Goal: Task Accomplishment & Management: Use online tool/utility

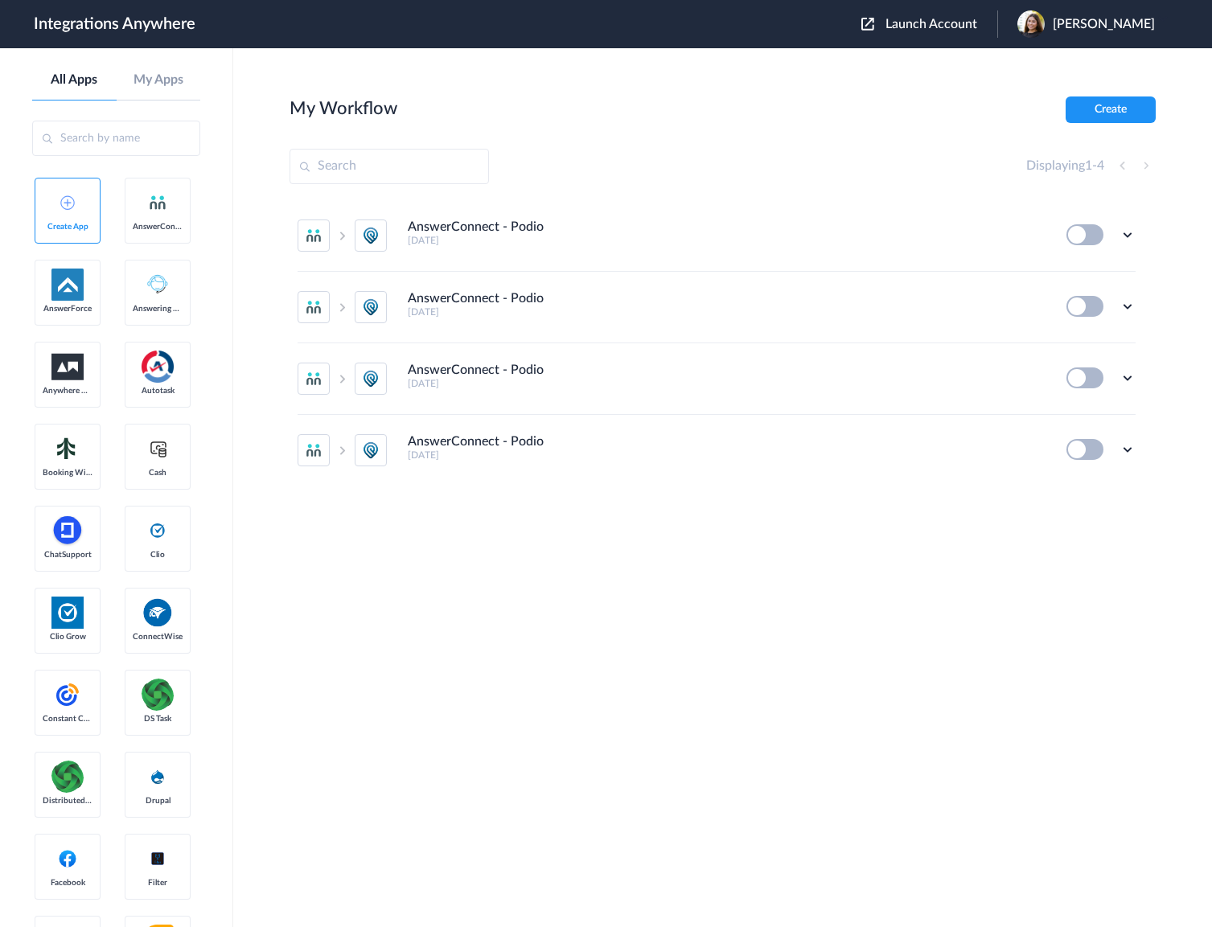
click at [951, 29] on span "Launch Account" at bounding box center [932, 24] width 92 height 13
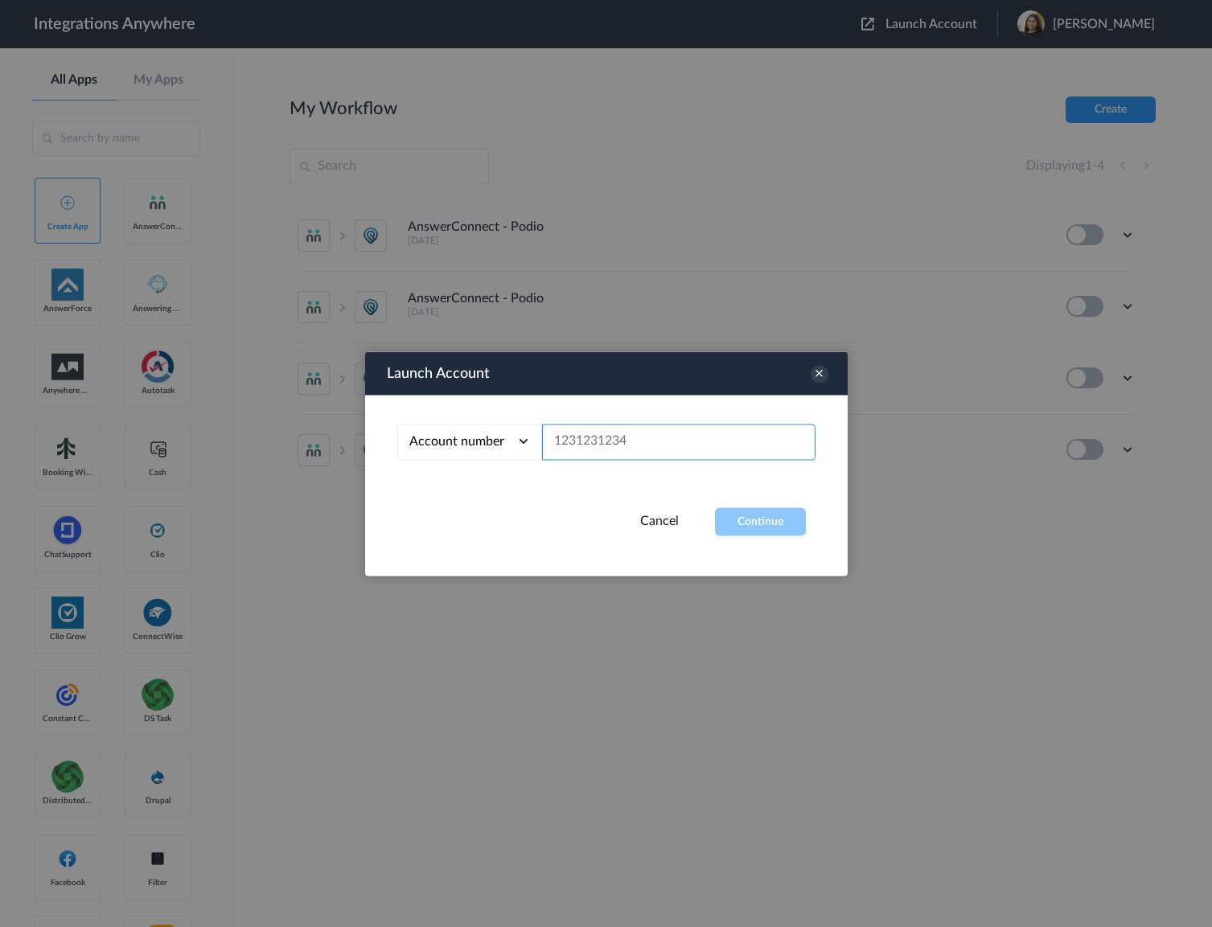
click at [589, 429] on input "text" at bounding box center [679, 442] width 274 height 36
paste input "8777504924"
type input "8777504924"
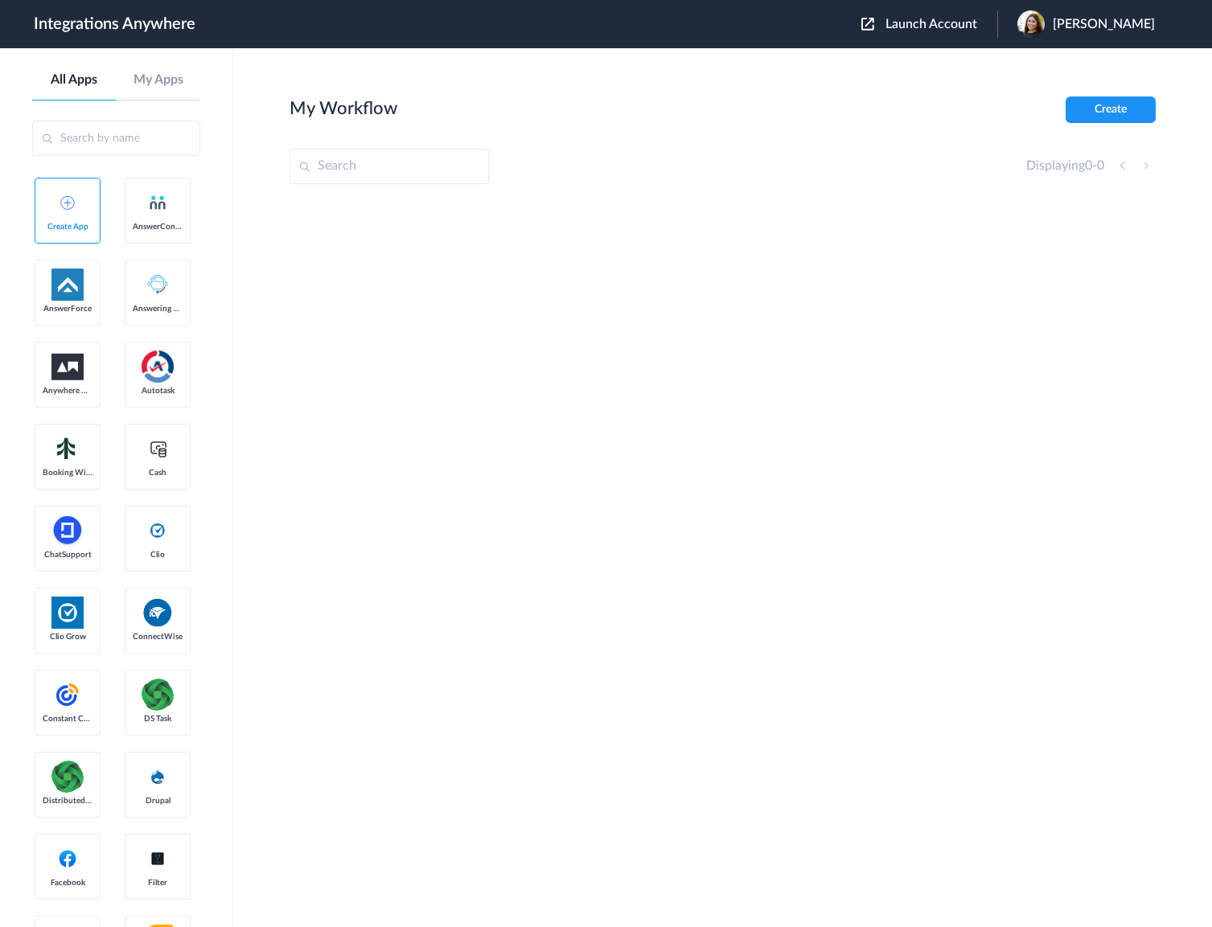
click at [1006, 11] on div "Launch Account Jaileen Ordonez My Account Logout" at bounding box center [1017, 23] width 310 height 27
click at [964, 18] on span "Launch Account" at bounding box center [932, 24] width 92 height 13
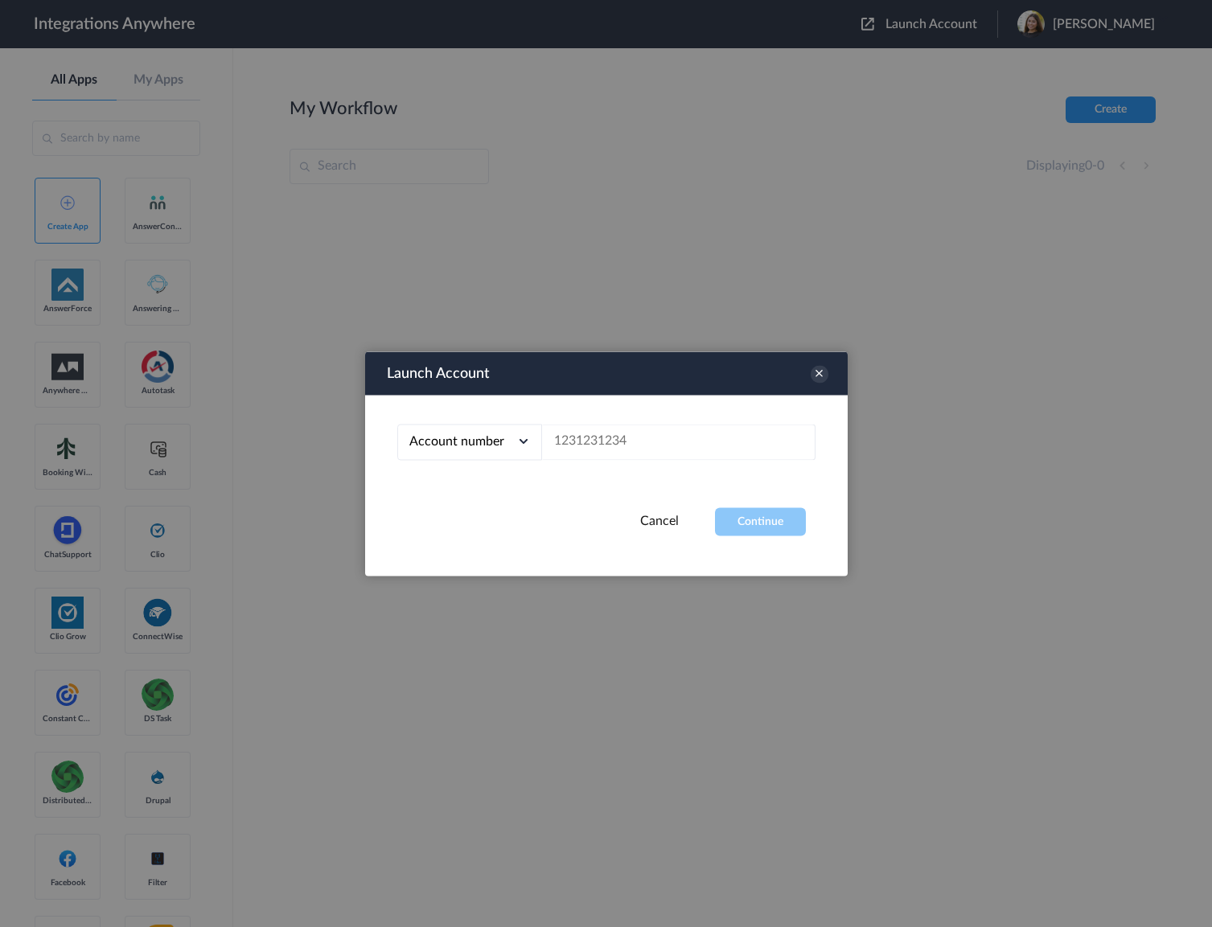
click at [597, 457] on div "Account number Account number Email address" at bounding box center [606, 451] width 483 height 113
click at [602, 452] on input "text" at bounding box center [679, 442] width 274 height 36
paste input "8777504924"
type input "8777504924"
click at [734, 516] on button "Continue" at bounding box center [760, 522] width 91 height 28
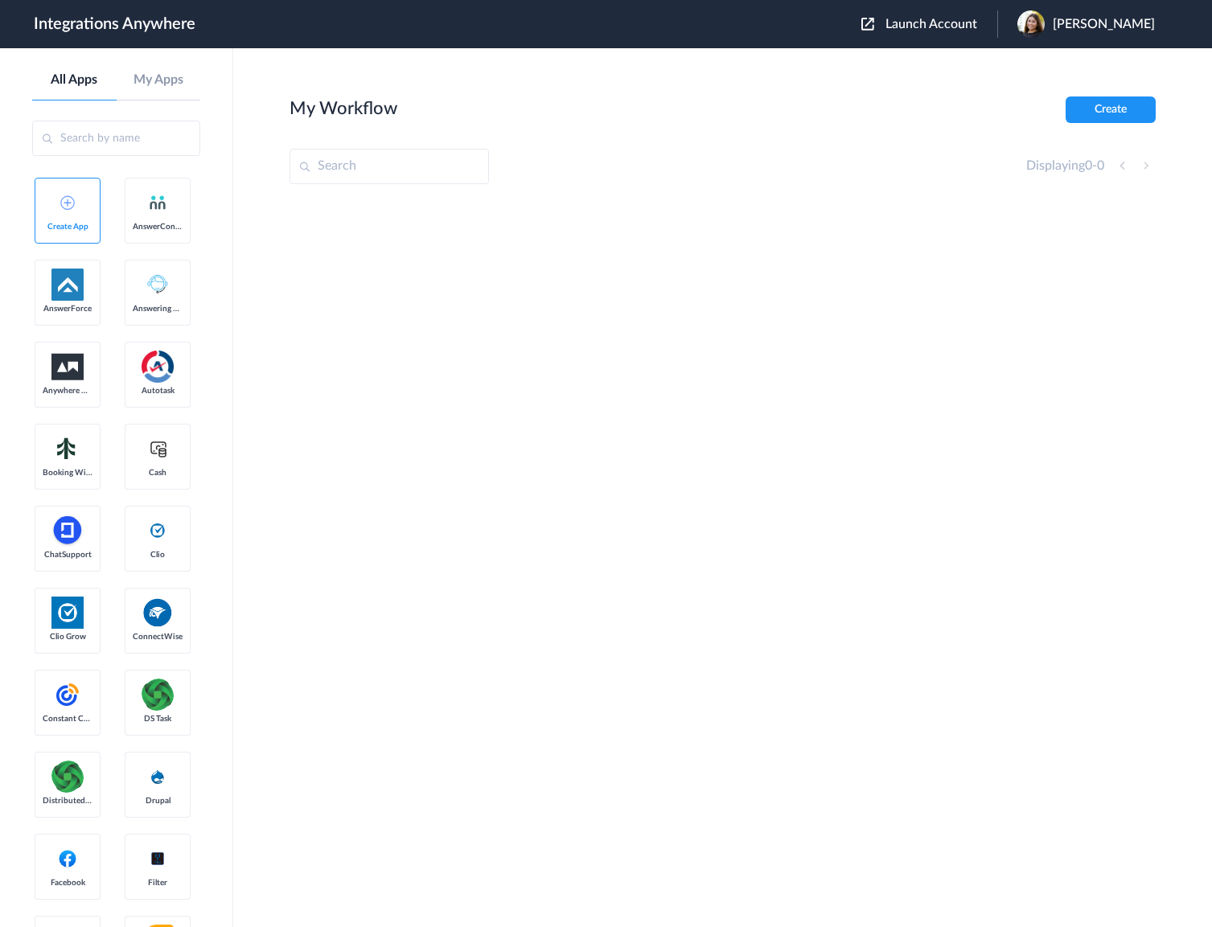
click at [1116, 23] on span "[PERSON_NAME]" at bounding box center [1104, 24] width 102 height 15
click at [1072, 69] on li "Logout" at bounding box center [1084, 66] width 174 height 30
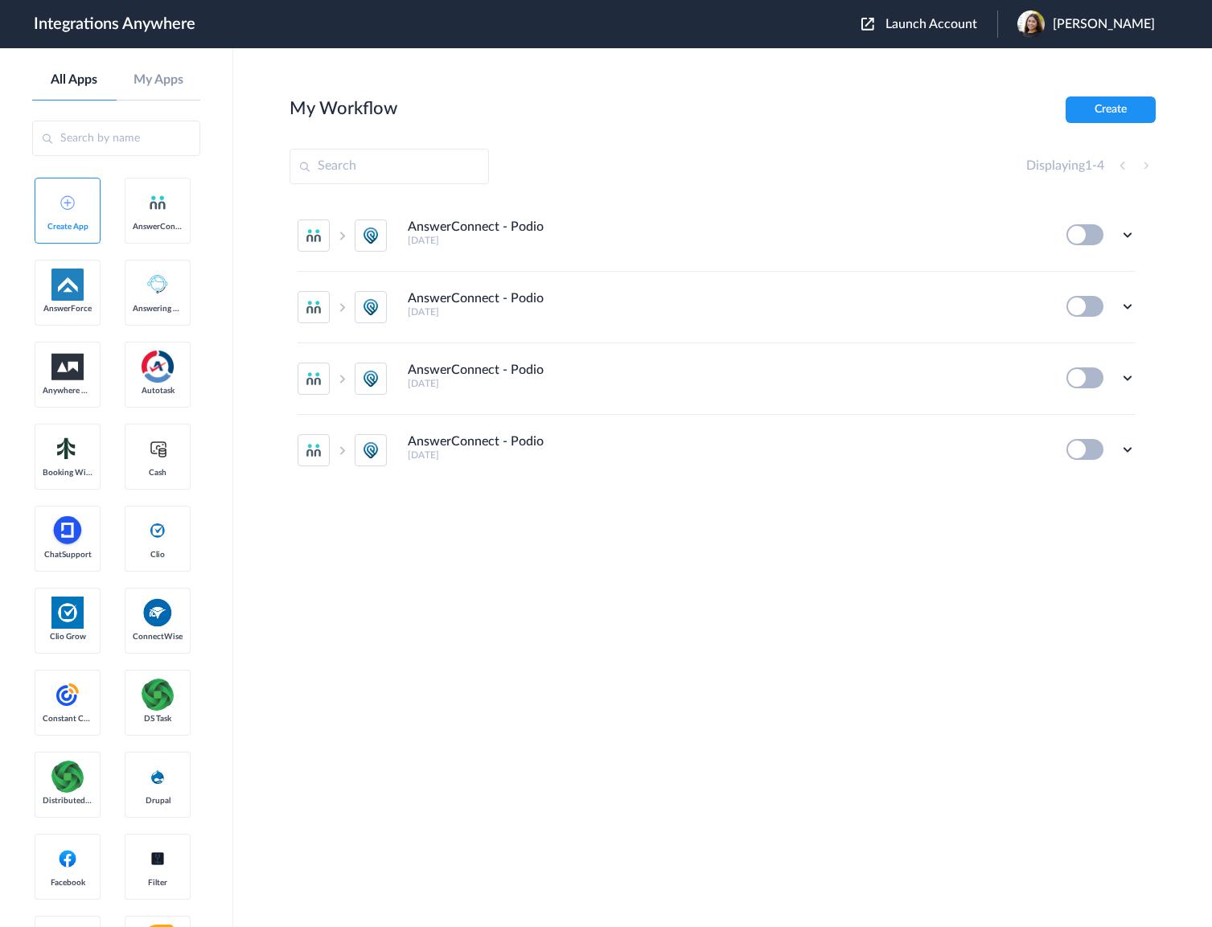
click at [368, 167] on input "text" at bounding box center [389, 166] width 199 height 35
paste input "8777504924"
type input "8777504924"
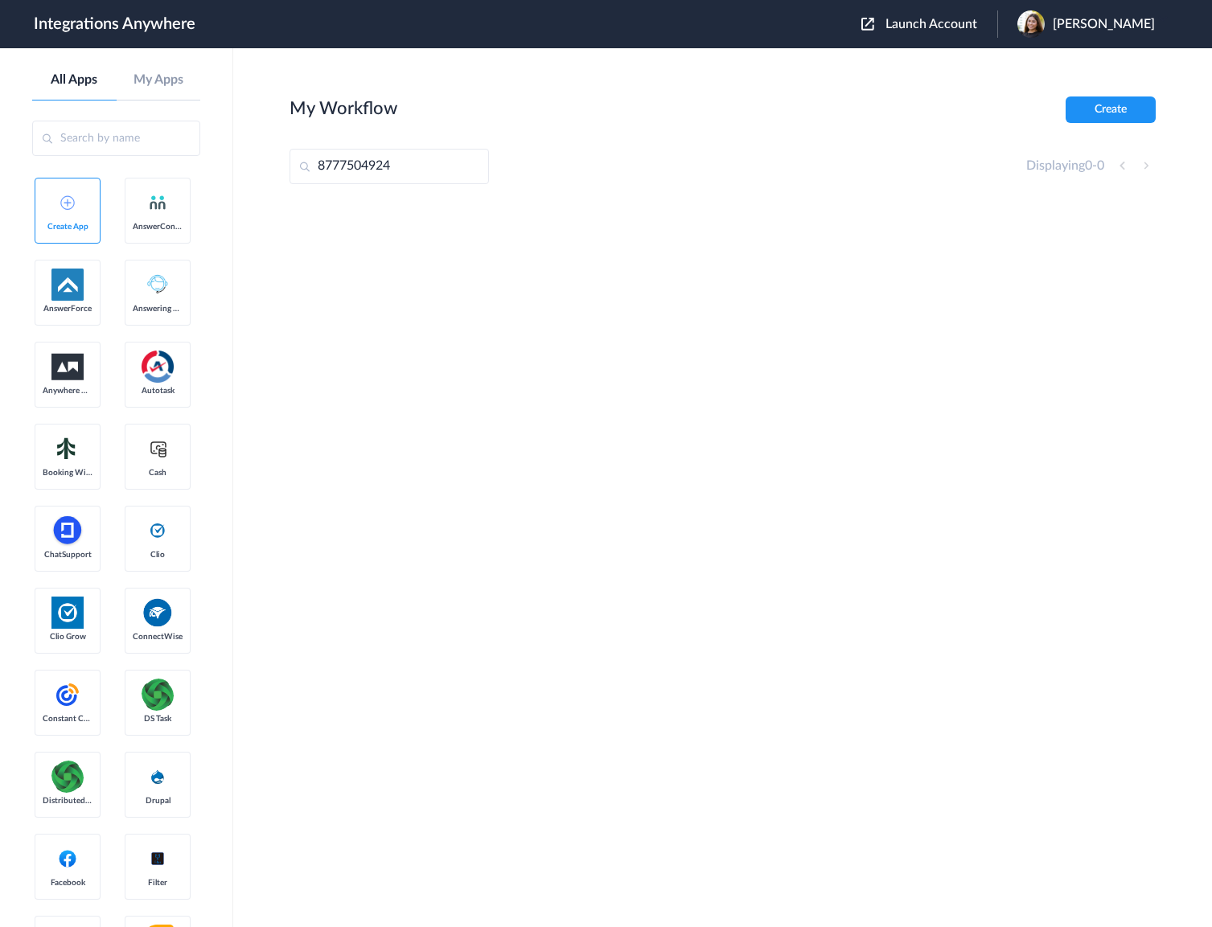
click at [950, 18] on span "Launch Account" at bounding box center [932, 24] width 92 height 13
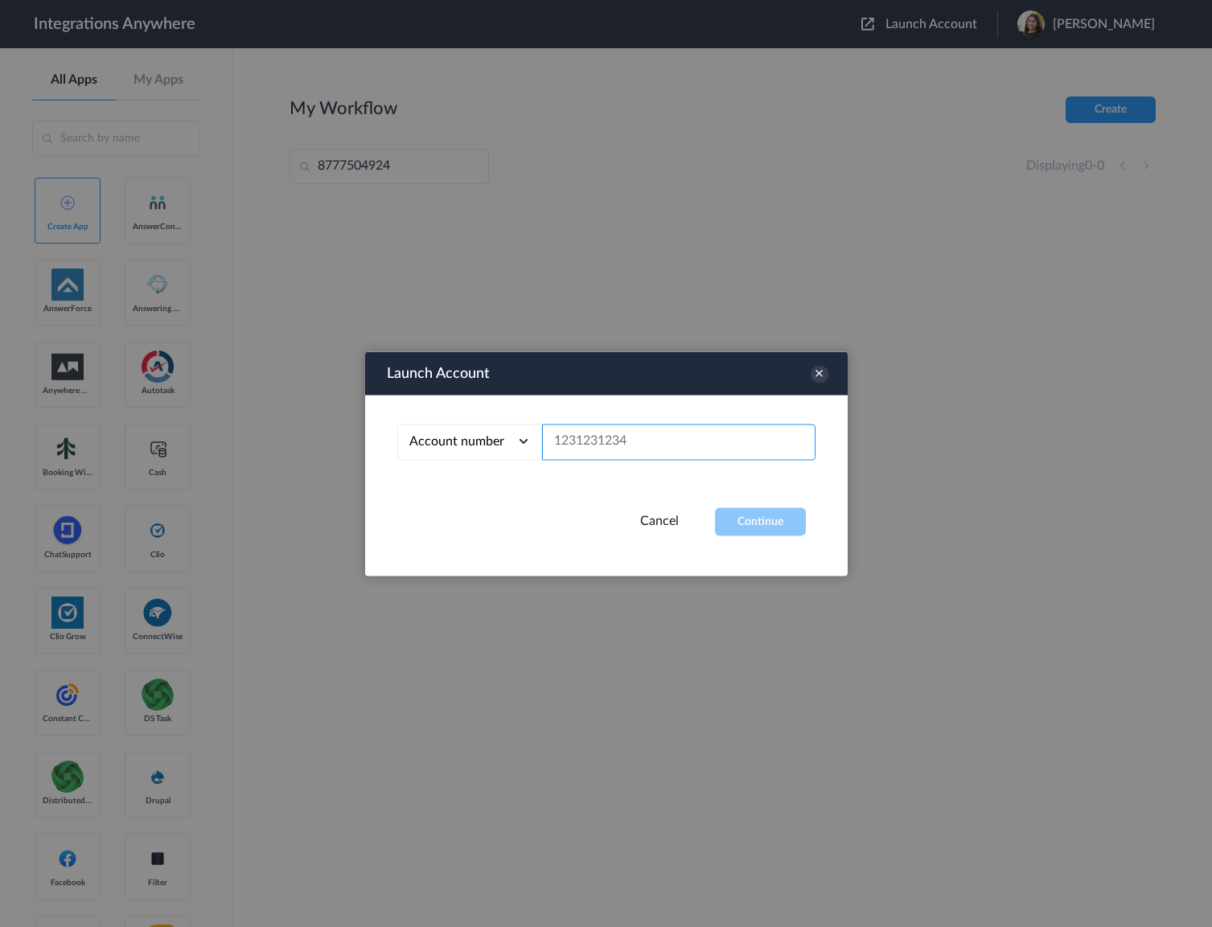
click at [669, 443] on input "text" at bounding box center [679, 442] width 274 height 36
paste input "8777504924"
type input "8777504924"
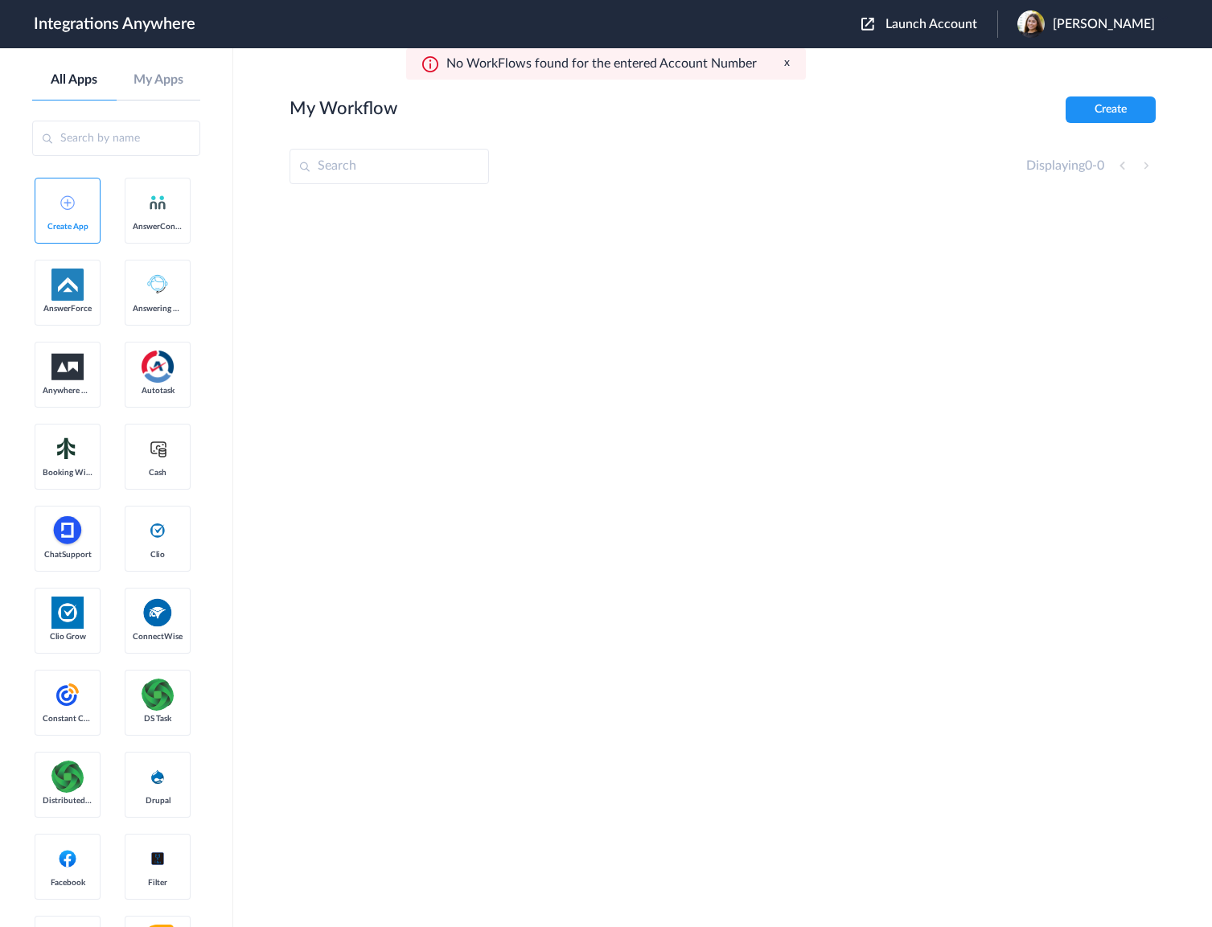
click at [929, 27] on span "Launch Account" at bounding box center [932, 24] width 92 height 13
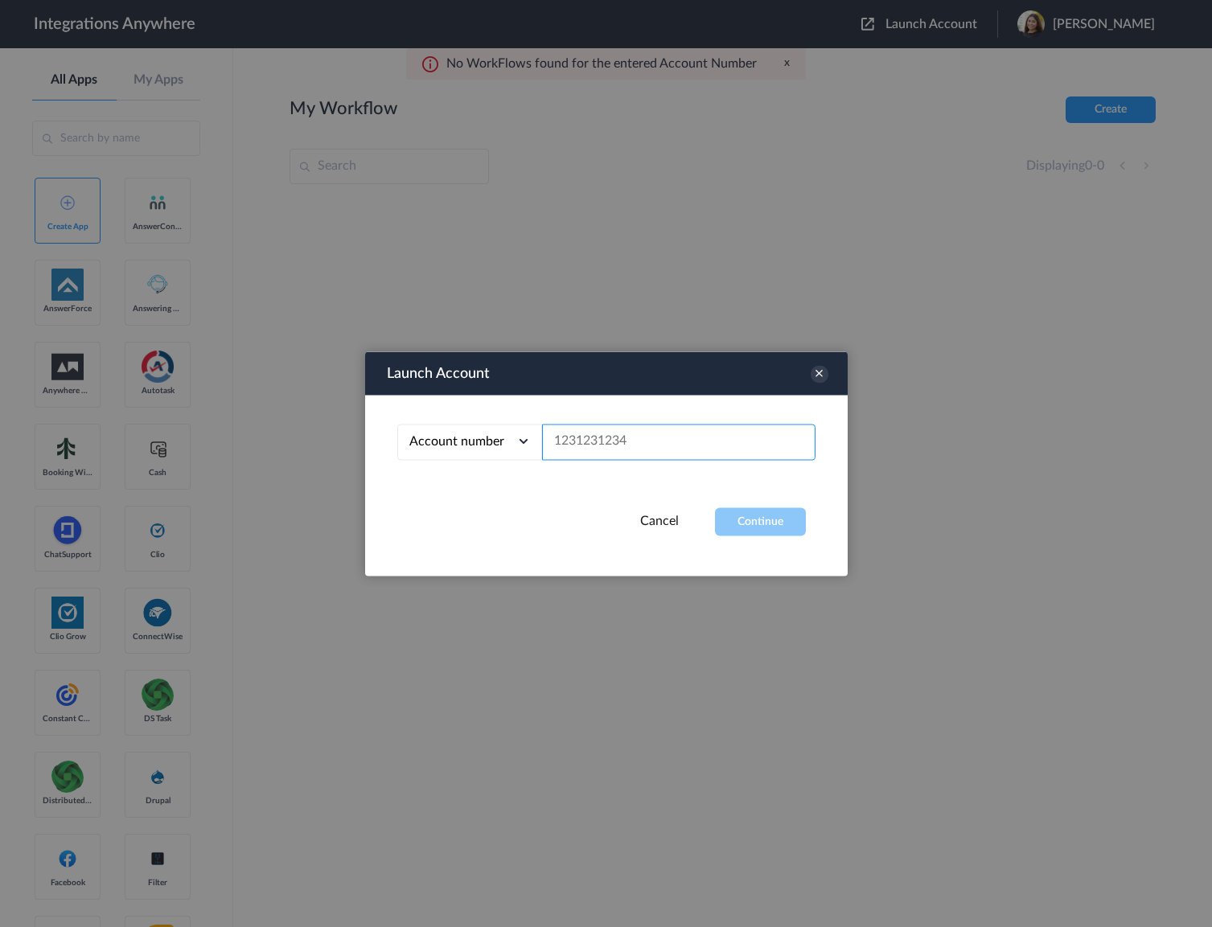
click at [620, 442] on input "text" at bounding box center [679, 442] width 274 height 36
paste input "1260002071"
type input "1260002071"
click at [772, 515] on button "Continue" at bounding box center [760, 522] width 91 height 28
